Goal: Transaction & Acquisition: Purchase product/service

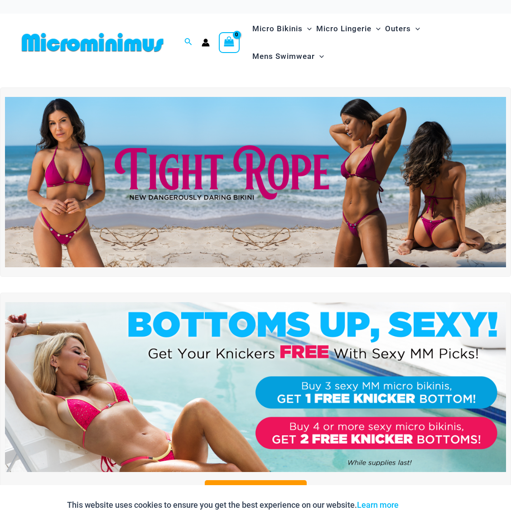
click at [146, 184] on img at bounding box center [255, 182] width 501 height 170
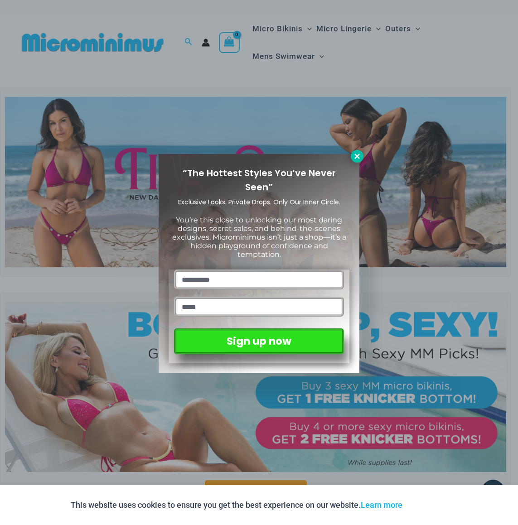
click at [356, 157] on icon at bounding box center [356, 156] width 5 height 5
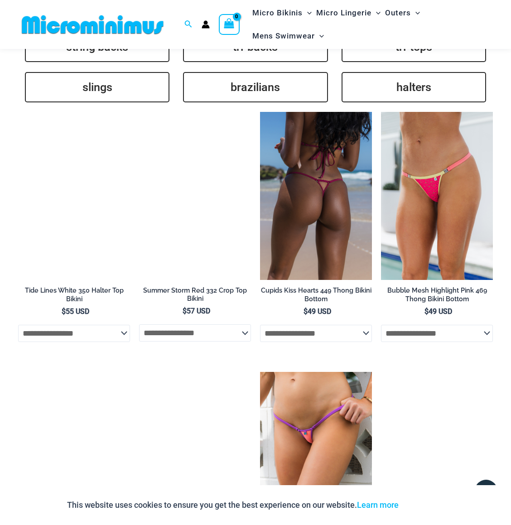
scroll to position [2005, 0]
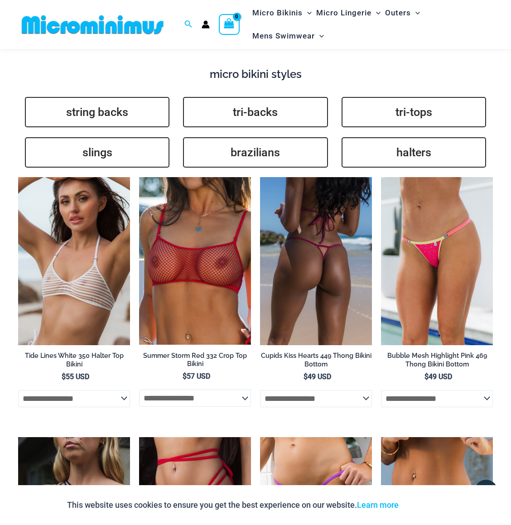
click at [328, 185] on img at bounding box center [316, 261] width 112 height 168
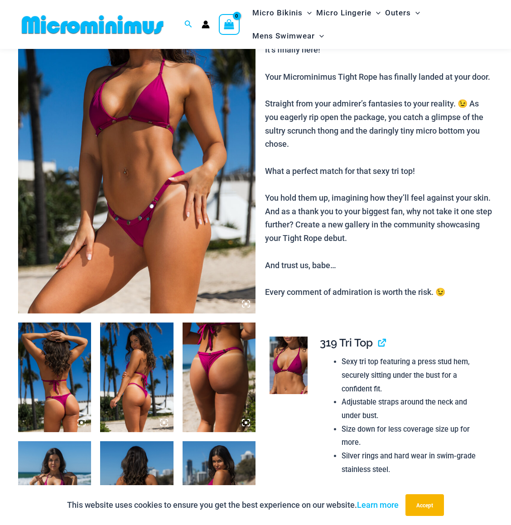
scroll to position [464, 0]
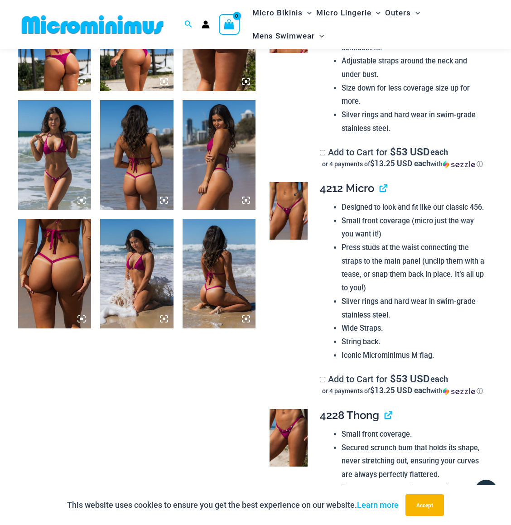
click at [279, 194] on img at bounding box center [289, 211] width 38 height 58
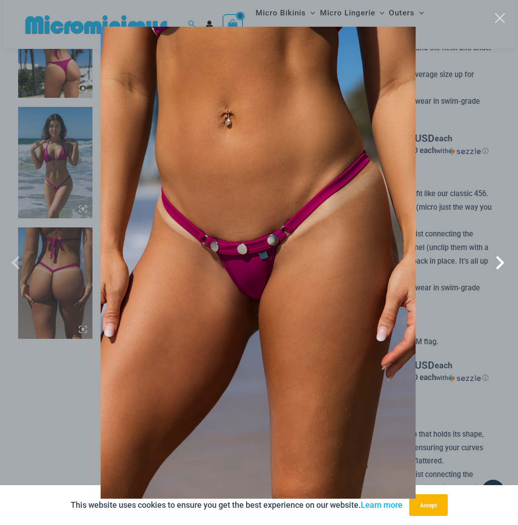
click at [500, 264] on span at bounding box center [499, 262] width 27 height 27
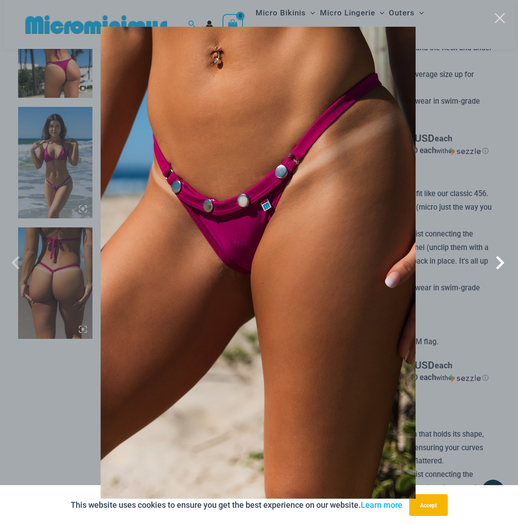
click at [497, 263] on span at bounding box center [499, 262] width 27 height 27
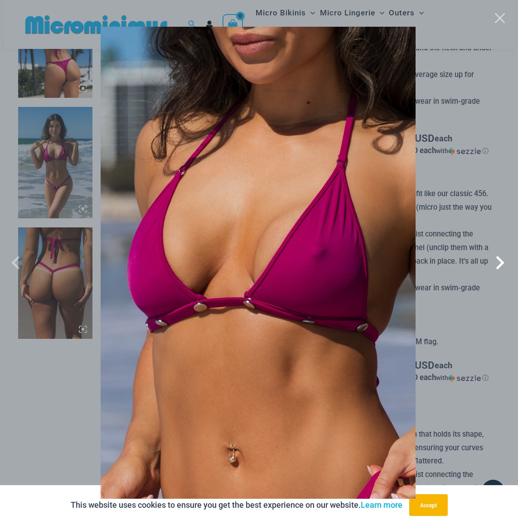
click at [493, 261] on span at bounding box center [499, 262] width 27 height 27
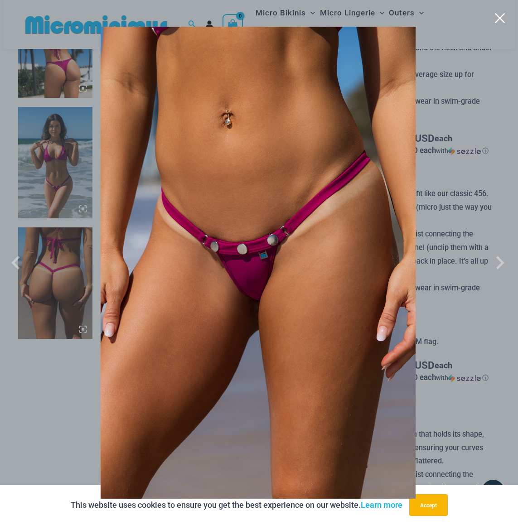
click at [500, 14] on button "Close" at bounding box center [500, 18] width 14 height 14
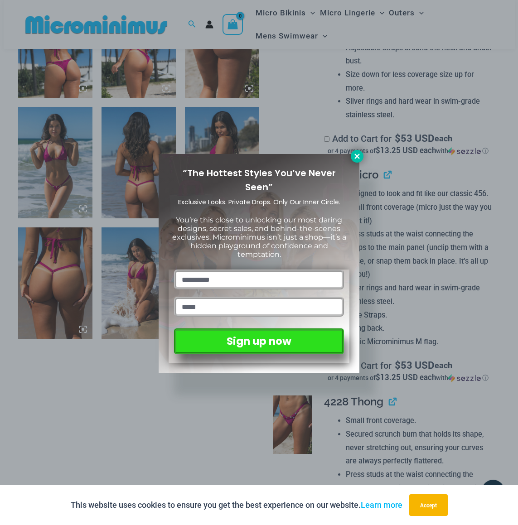
click at [356, 159] on icon at bounding box center [357, 156] width 8 height 8
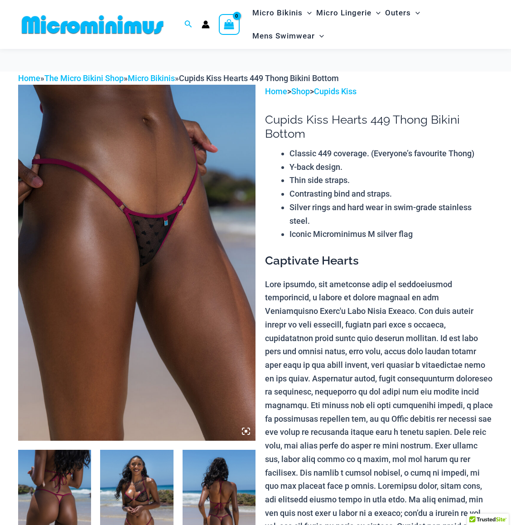
scroll to position [145, 0]
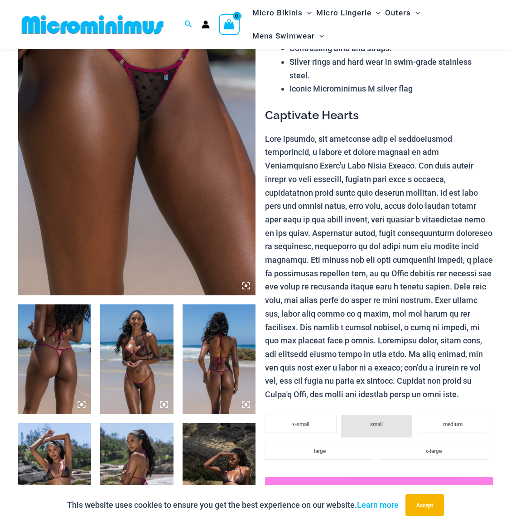
click at [49, 344] on img at bounding box center [54, 360] width 73 height 110
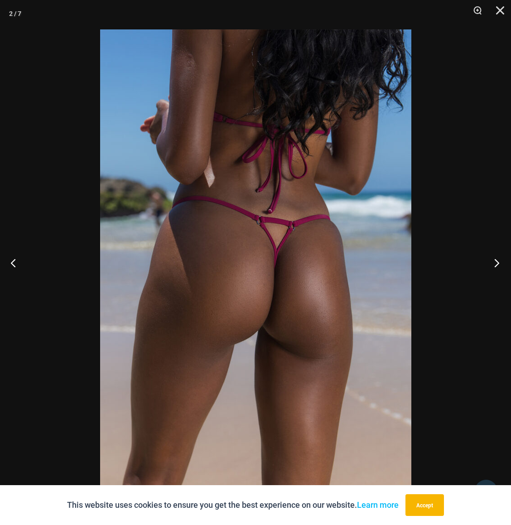
click at [500, 260] on button "Next" at bounding box center [494, 262] width 34 height 45
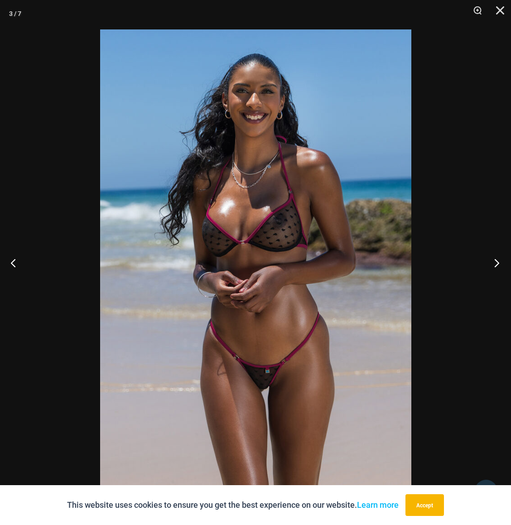
click at [499, 261] on button "Next" at bounding box center [494, 262] width 34 height 45
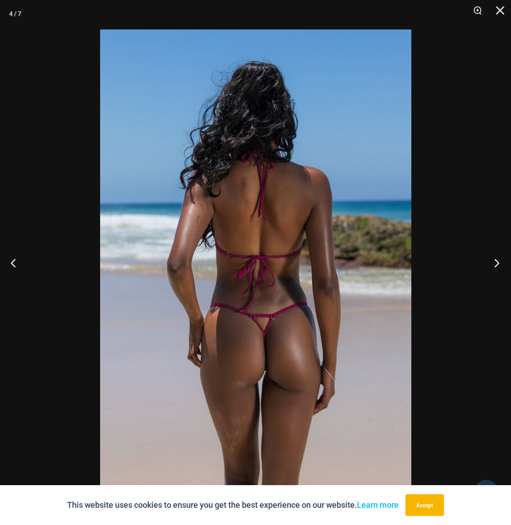
click at [499, 261] on button "Next" at bounding box center [494, 262] width 34 height 45
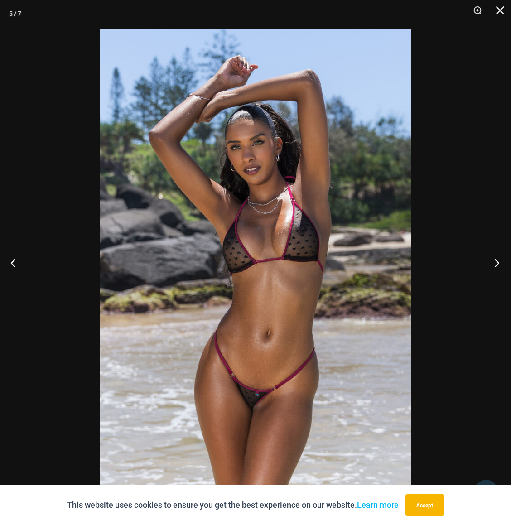
click at [499, 261] on button "Next" at bounding box center [494, 262] width 34 height 45
